Goal: Book appointment/travel/reservation

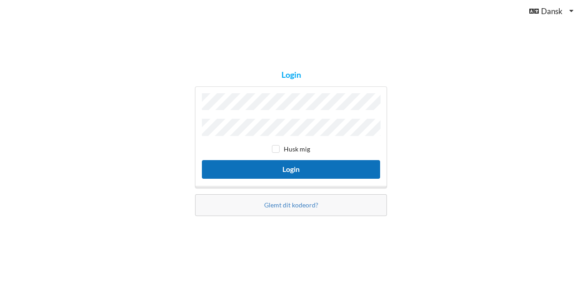
click at [290, 167] on button "Login" at bounding box center [291, 169] width 178 height 19
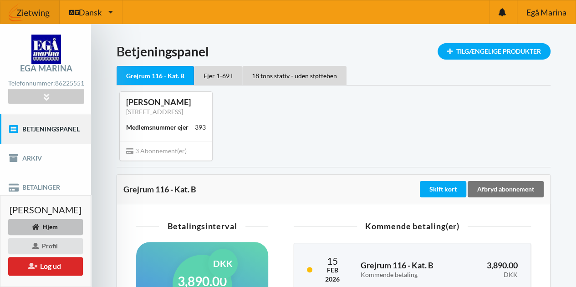
scroll to position [91, 0]
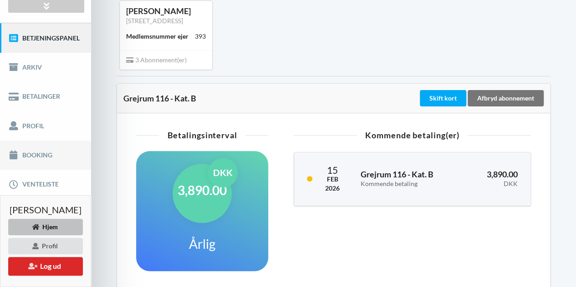
click at [35, 153] on link "Booking" at bounding box center [45, 155] width 91 height 29
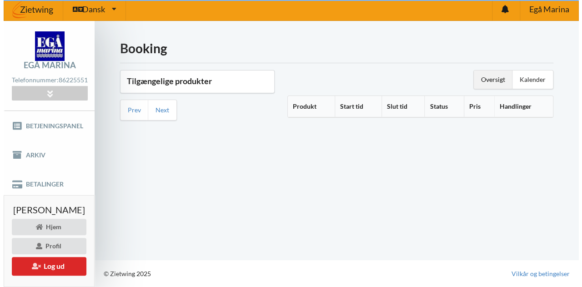
scroll to position [2, 0]
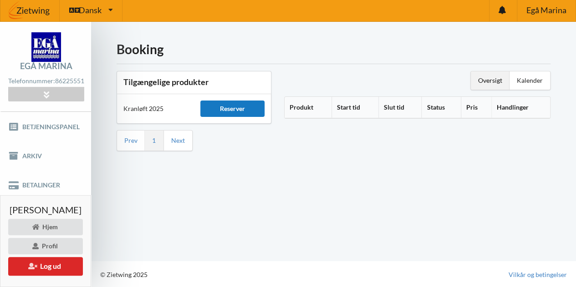
click at [248, 108] on div "Reserver" at bounding box center [232, 109] width 64 height 16
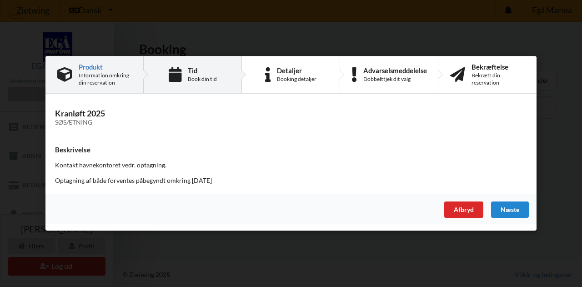
click at [197, 77] on div "Book din tid" at bounding box center [202, 79] width 29 height 7
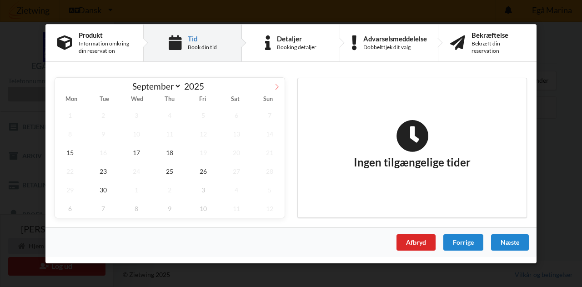
click at [277, 85] on icon at bounding box center [277, 86] width 6 height 6
select select "9"
click at [205, 116] on span "3" at bounding box center [203, 115] width 30 height 19
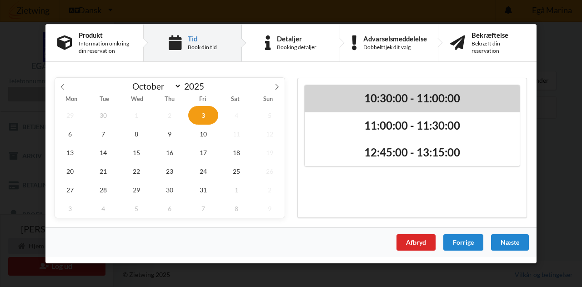
click at [408, 98] on h2 "10:30:00 - 11:00:00" at bounding box center [412, 98] width 202 height 14
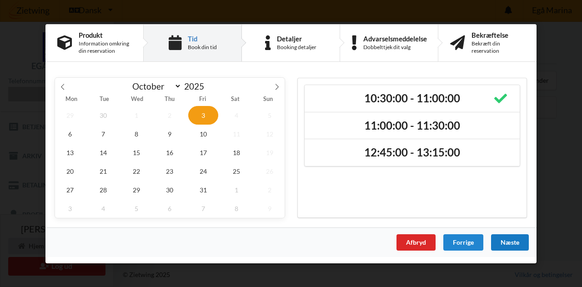
click at [517, 241] on div "Næste" at bounding box center [510, 242] width 38 height 16
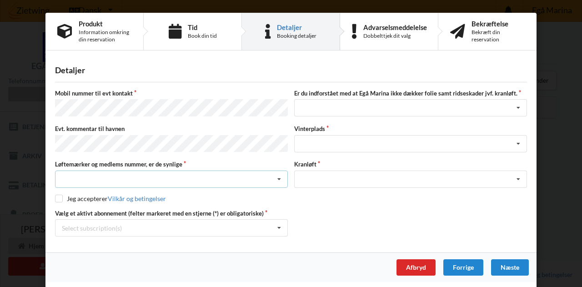
click at [282, 175] on icon at bounding box center [280, 179] width 14 height 17
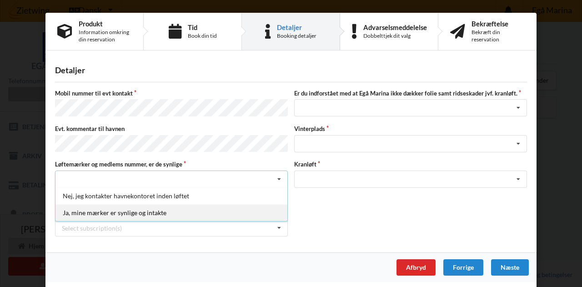
click at [132, 205] on div "Ja, mine mærker er synlige og intakte" at bounding box center [172, 212] width 232 height 17
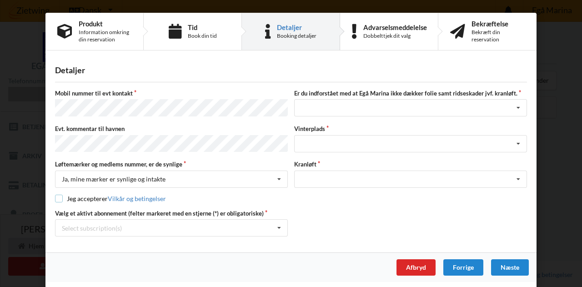
click at [57, 195] on input "checkbox" at bounding box center [59, 199] width 8 height 8
checkbox input "true"
click at [161, 209] on label "Vælg et aktivt abonnement (felter markeret med en stjerne (*) er obligatoriske)" at bounding box center [171, 213] width 233 height 8
click at [154, 219] on div "Select subscription(s) * 18 tons stativ - uden støtteben Grejrum 116 - Kat. B *…" at bounding box center [171, 227] width 233 height 17
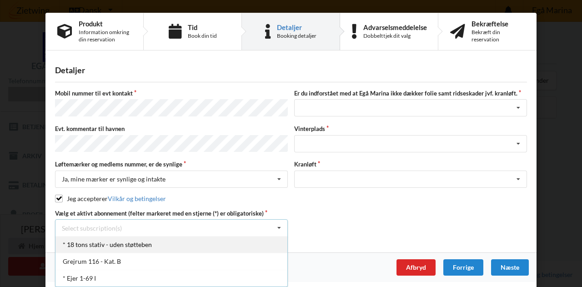
click at [154, 237] on div "* 18 tons stativ - uden støtteben" at bounding box center [172, 244] width 232 height 17
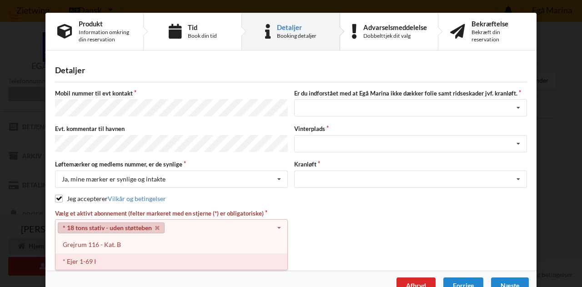
click at [106, 258] on div "* Ejer 1-69 I" at bounding box center [172, 261] width 232 height 17
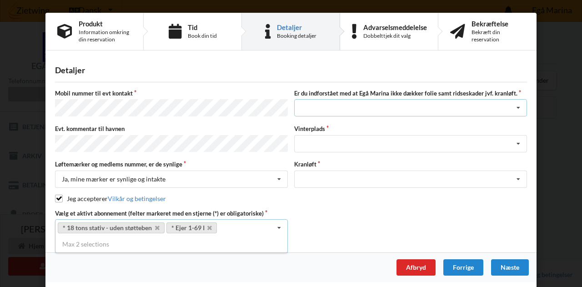
click at [518, 105] on icon at bounding box center [519, 108] width 14 height 17
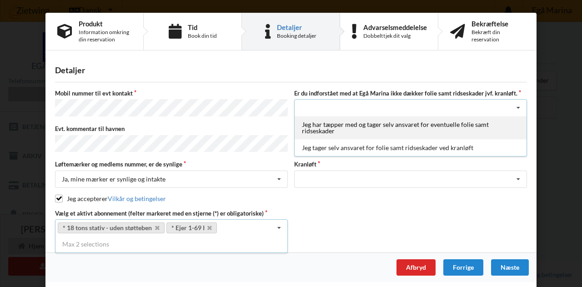
click at [466, 122] on div "Jeg har tæpper med og tager selv ansvaret for eventuelle folie samt ridseskader" at bounding box center [411, 127] width 232 height 23
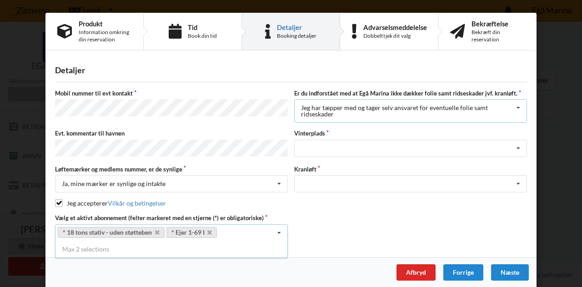
click at [516, 105] on icon at bounding box center [519, 108] width 14 height 17
click at [531, 119] on div "Detaljer [PERSON_NAME] nummer til evt kontakt Er du indforstået med at Egå Mari…" at bounding box center [291, 157] width 491 height 201
click at [515, 107] on icon at bounding box center [519, 108] width 14 height 17
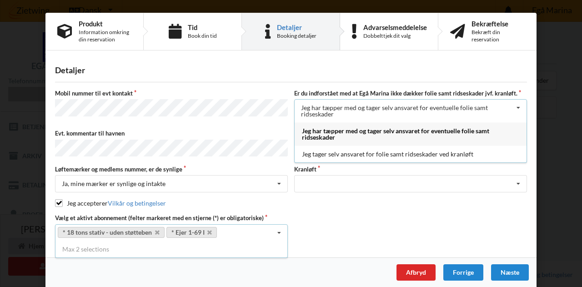
click at [502, 129] on div "Jeg har tæpper med og tager selv ansvaret for eventuelle folie samt ridseskader" at bounding box center [411, 133] width 232 height 23
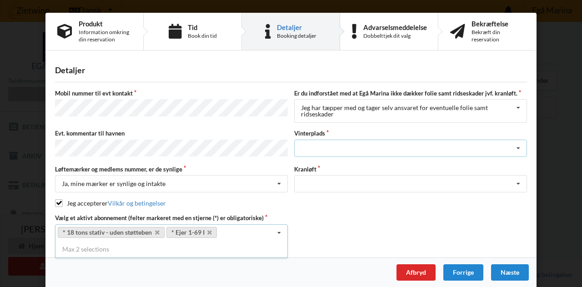
click at [516, 144] on icon at bounding box center [519, 148] width 14 height 17
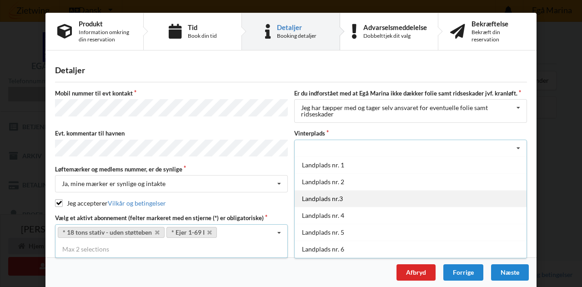
click at [353, 197] on div "Landplads nr.3" at bounding box center [411, 198] width 232 height 17
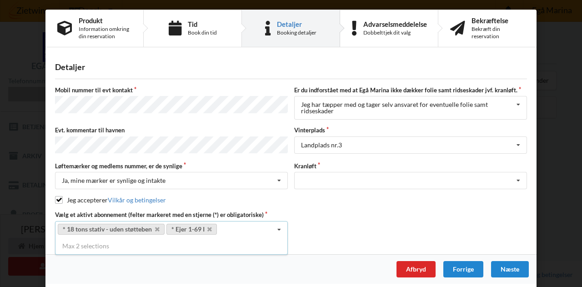
scroll to position [0, 0]
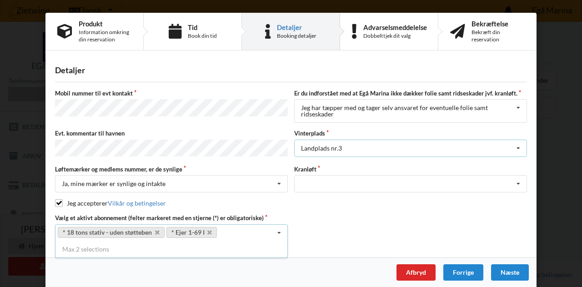
click at [518, 146] on icon at bounding box center [519, 148] width 14 height 17
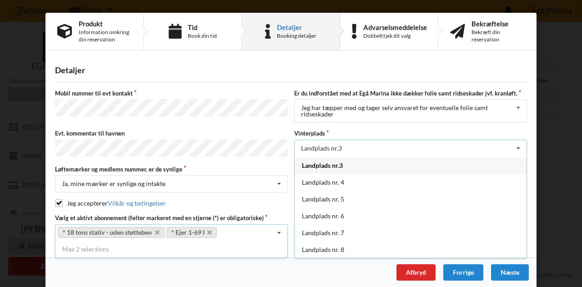
click at [506, 162] on div "Landplads nr.3" at bounding box center [411, 165] width 232 height 17
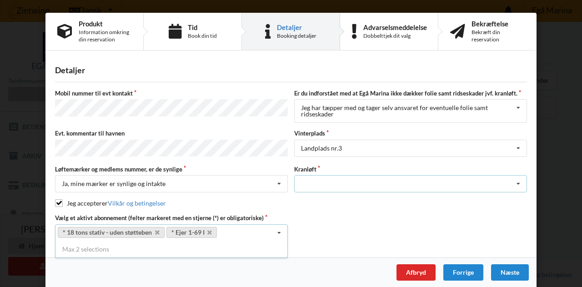
click at [519, 180] on icon at bounding box center [519, 184] width 14 height 17
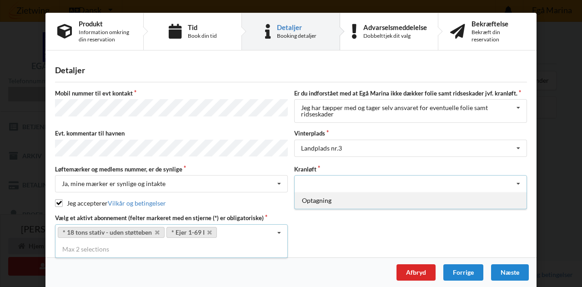
click at [490, 198] on div "Optagning" at bounding box center [411, 200] width 232 height 17
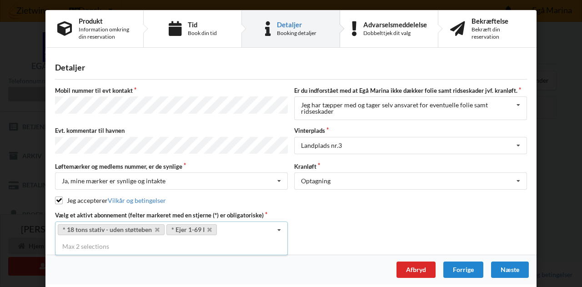
scroll to position [3, 0]
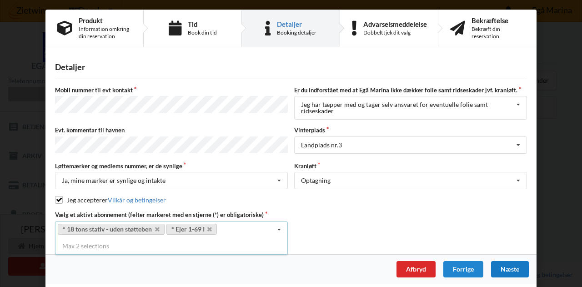
click at [510, 264] on div "Næste" at bounding box center [510, 269] width 38 height 16
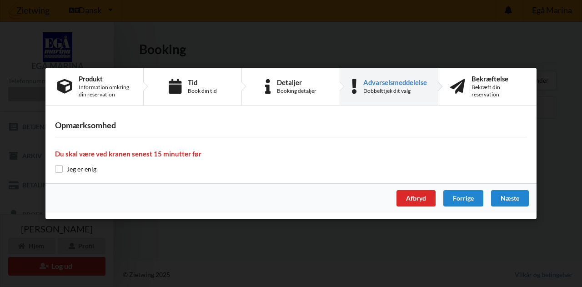
click at [60, 166] on input "checkbox" at bounding box center [59, 169] width 8 height 8
checkbox input "true"
click at [516, 197] on div "Næste" at bounding box center [510, 198] width 38 height 16
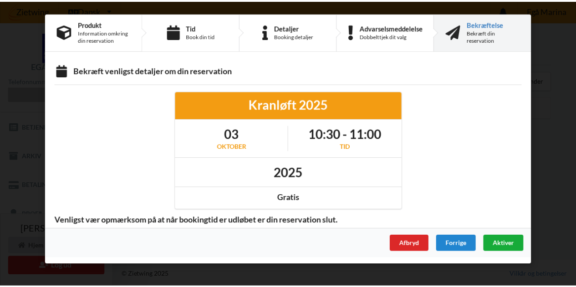
scroll to position [0, 0]
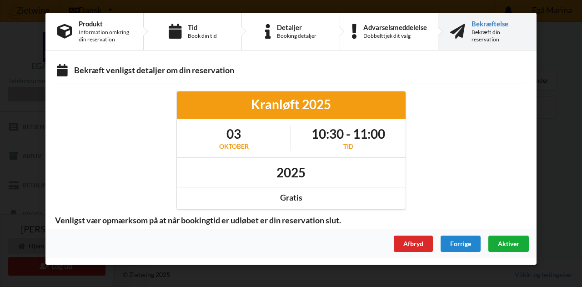
click at [508, 243] on span "Aktiver" at bounding box center [508, 244] width 21 height 8
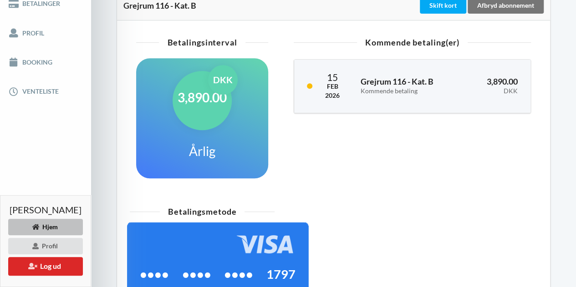
scroll to position [184, 0]
